Goal: Task Accomplishment & Management: Manage account settings

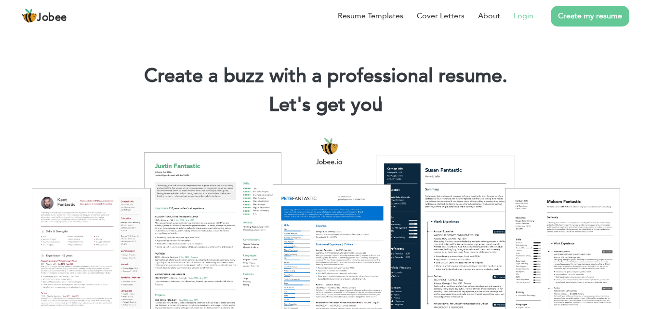
click at [518, 17] on link "Login" at bounding box center [524, 16] width 20 height 12
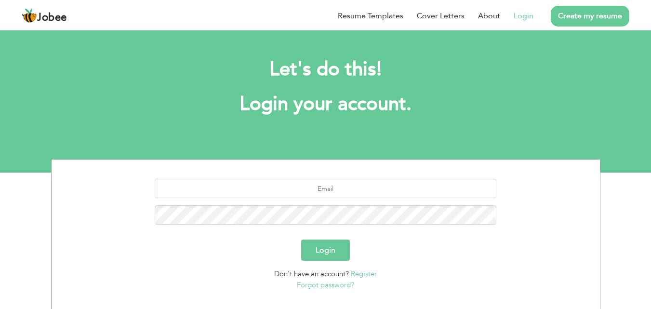
click at [518, 17] on link "Login" at bounding box center [524, 16] width 20 height 12
click at [342, 187] on input "text" at bounding box center [326, 188] width 342 height 19
type input "emaniftikhar2211@gmail.com"
click at [301, 240] on button "Login" at bounding box center [325, 250] width 49 height 21
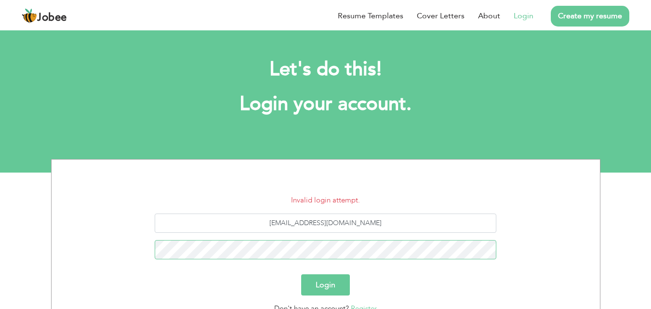
click at [301, 274] on button "Login" at bounding box center [325, 284] width 49 height 21
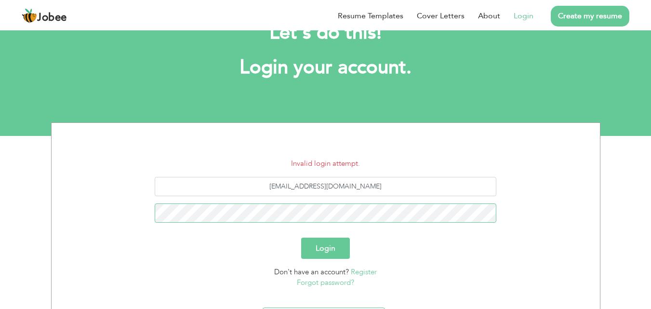
scroll to position [62, 0]
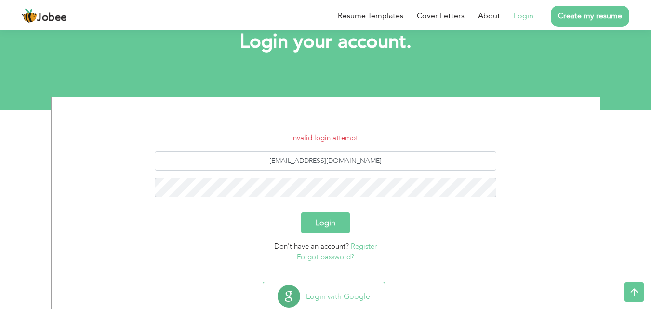
click at [321, 257] on link "Forgot password?" at bounding box center [325, 257] width 57 height 10
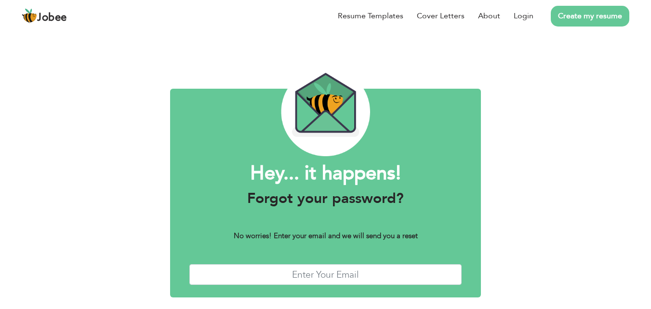
scroll to position [38, 0]
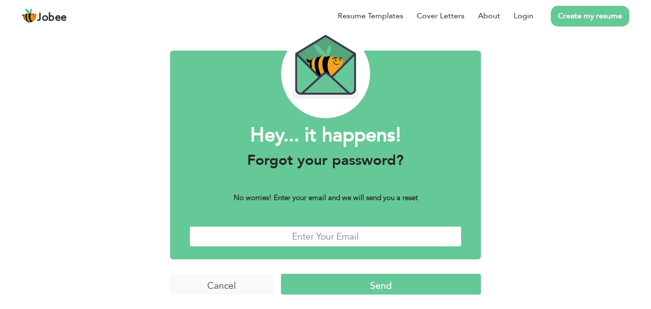
click at [333, 243] on input "text" at bounding box center [325, 236] width 273 height 21
type input "emaniftikhar2211@gmail.com"
click at [377, 287] on input "Send" at bounding box center [381, 284] width 200 height 21
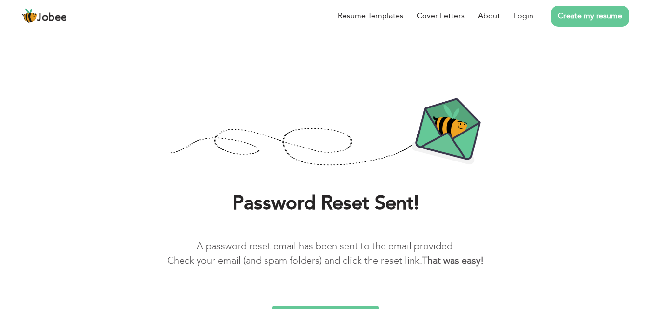
scroll to position [18, 0]
